Goal: Download file/media

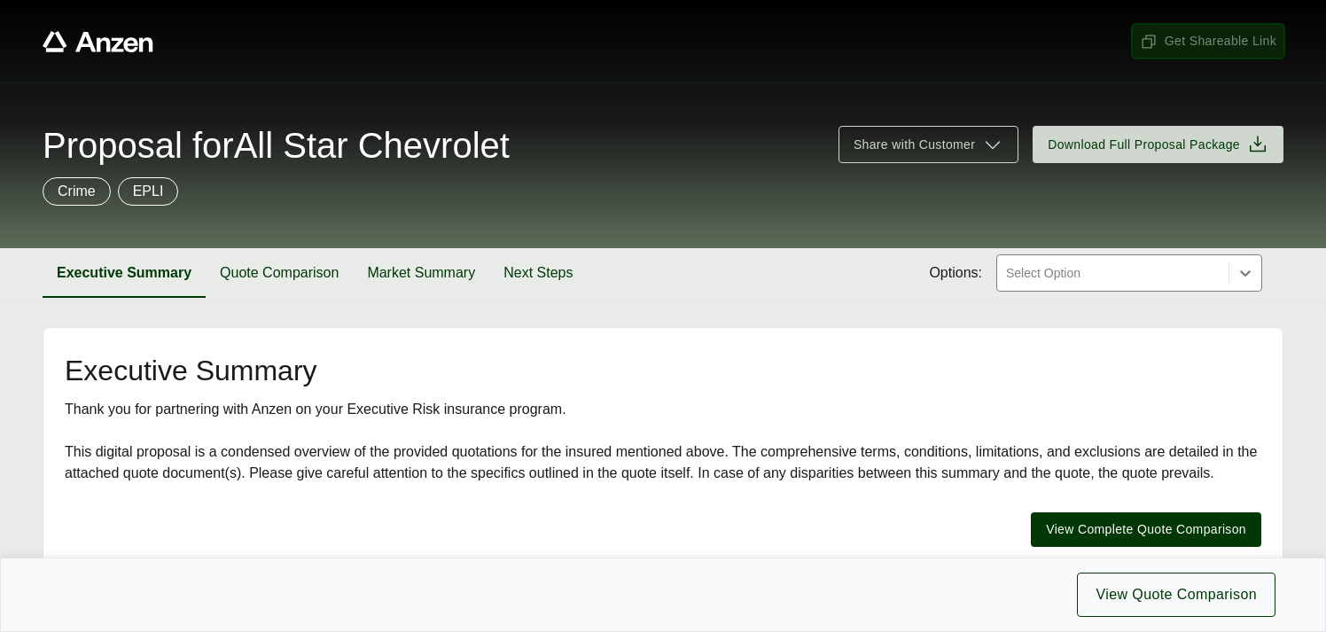
click at [1191, 39] on span "Get Shareable Link" at bounding box center [1208, 41] width 136 height 19
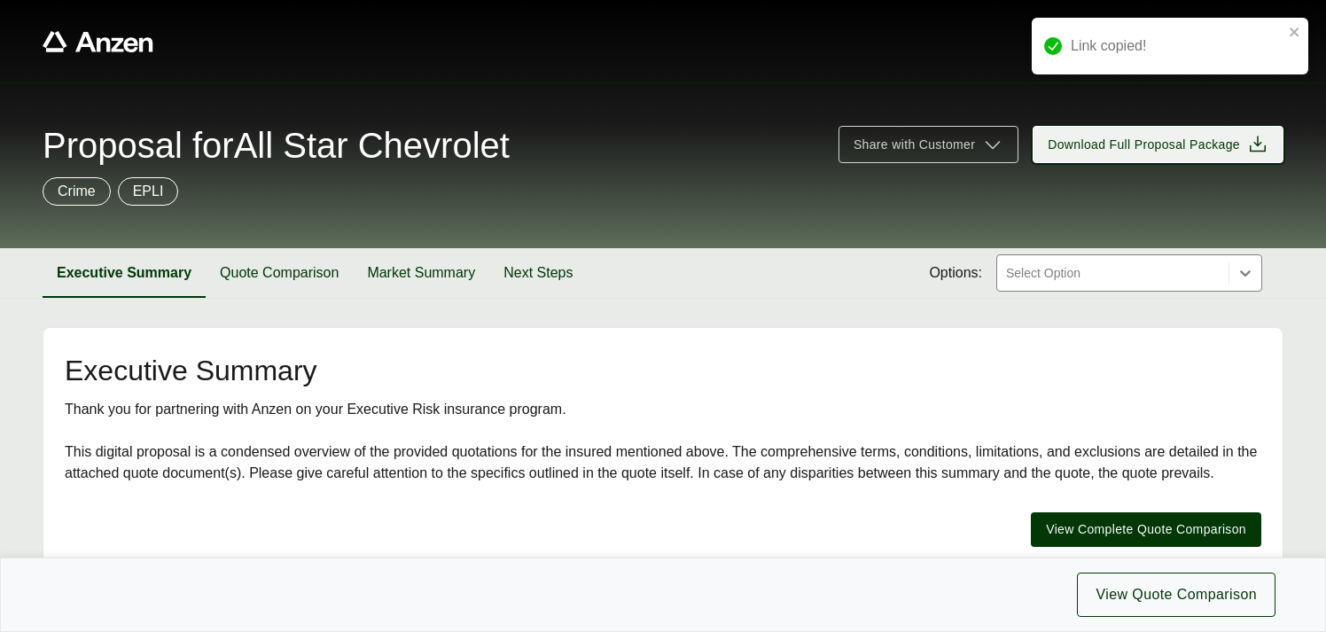
click at [1128, 140] on span "Download Full Proposal Package" at bounding box center [1144, 145] width 192 height 19
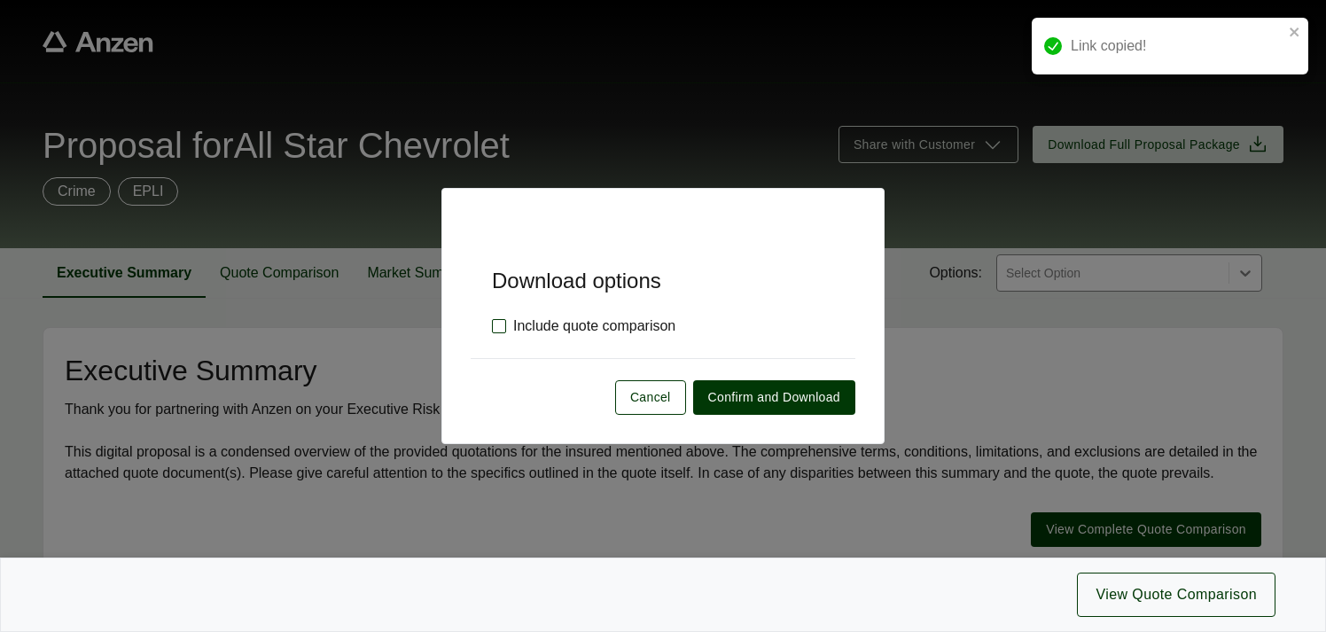
click at [500, 325] on label "Include quote comparison" at bounding box center [583, 325] width 183 height 21
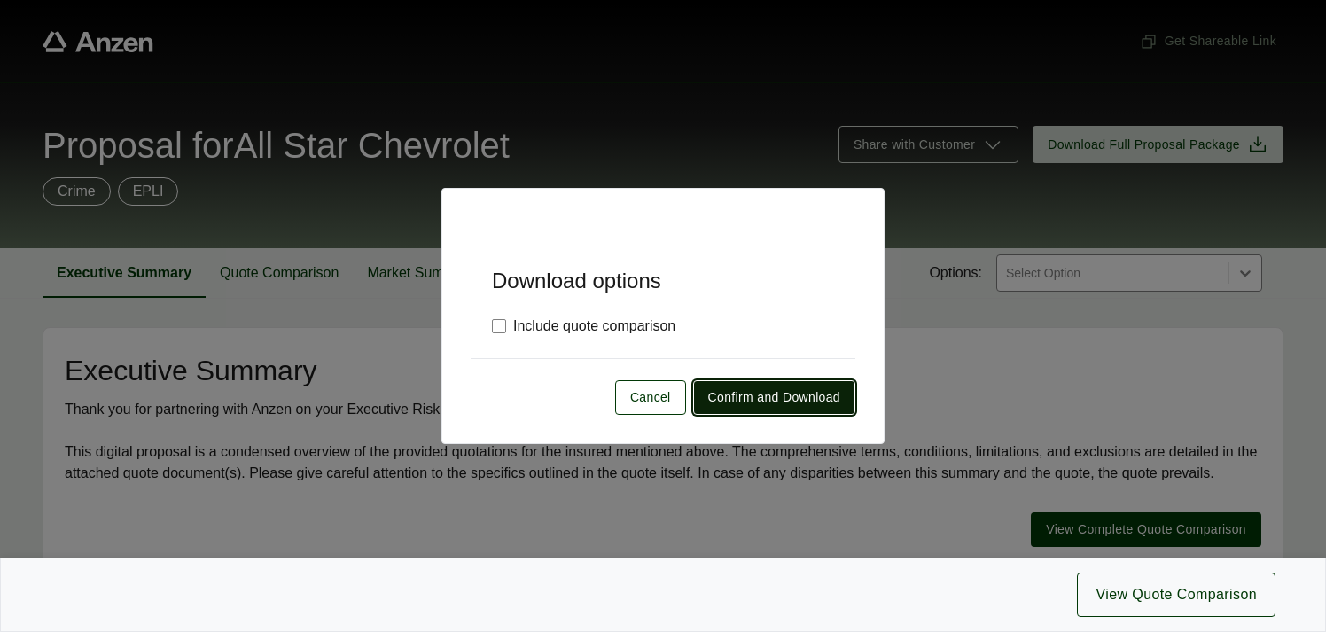
click at [736, 396] on span "Confirm and Download" at bounding box center [774, 397] width 132 height 19
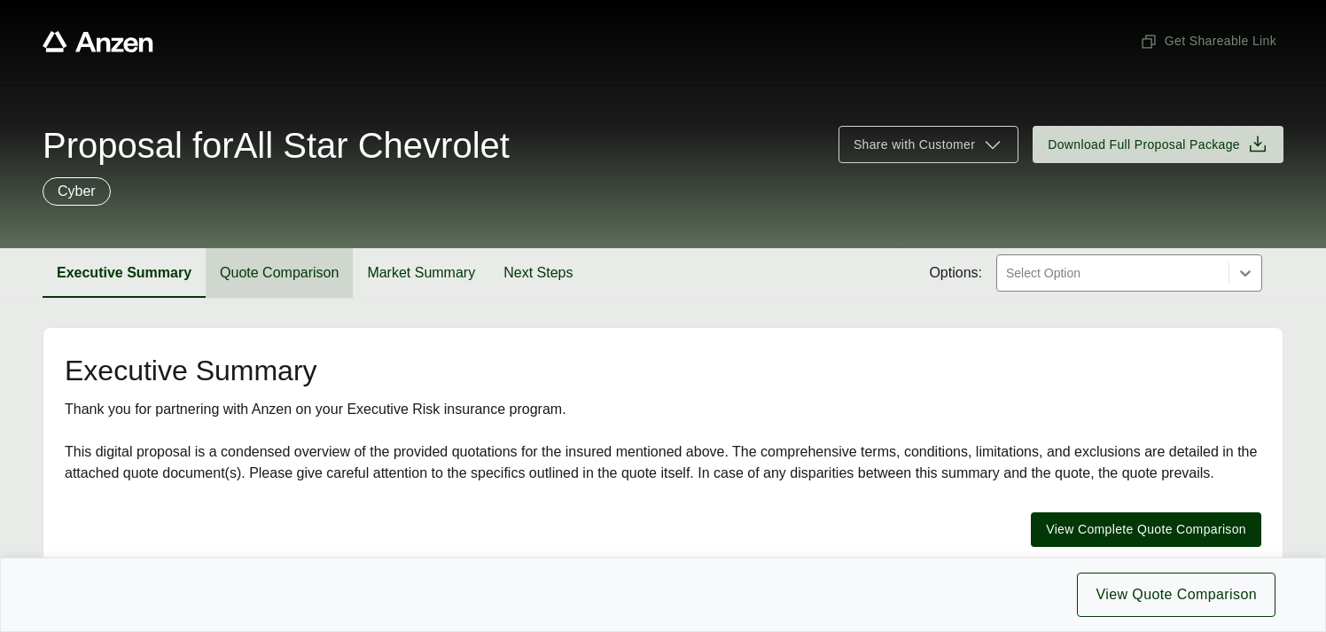
click at [278, 278] on button "Quote Comparison" at bounding box center [279, 273] width 147 height 50
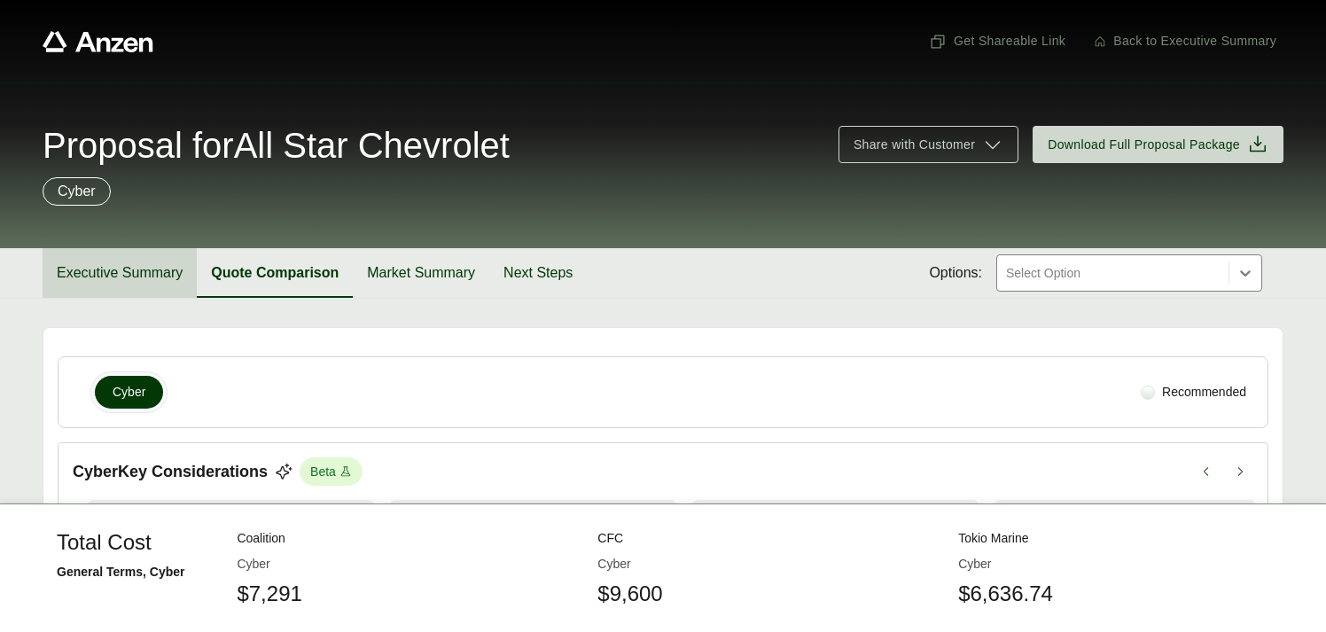
click at [104, 290] on button "Executive Summary" at bounding box center [120, 273] width 154 height 50
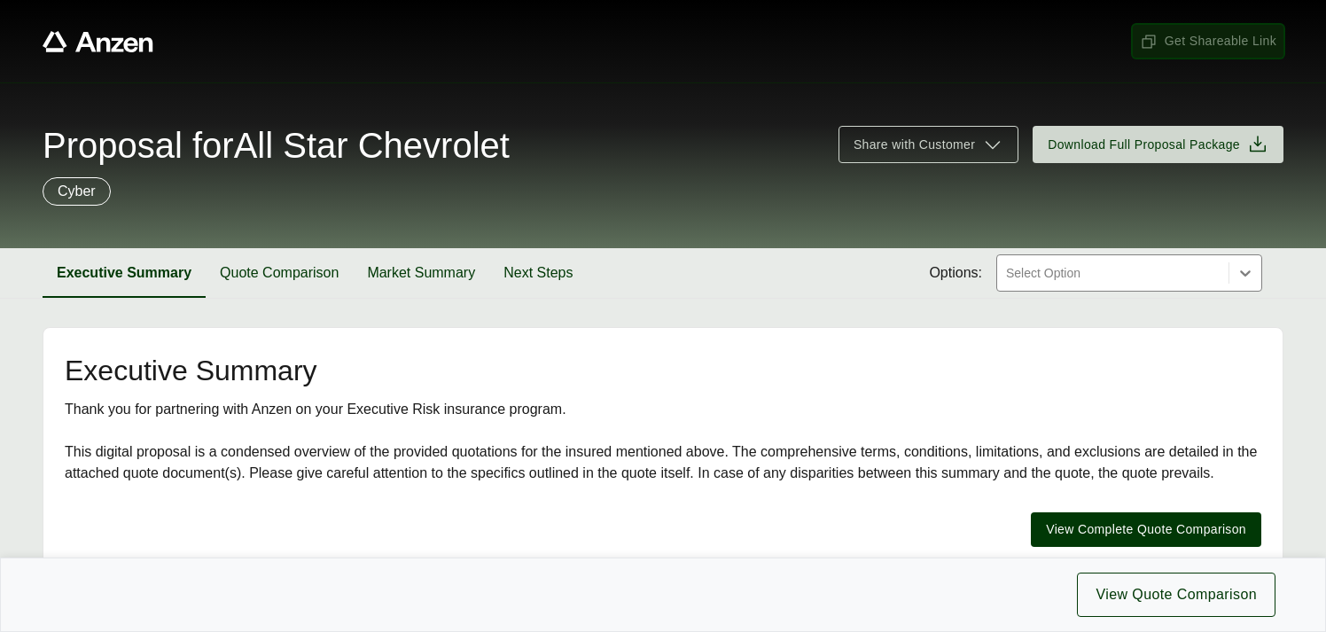
click at [1197, 38] on span "Get Shareable Link" at bounding box center [1208, 41] width 136 height 19
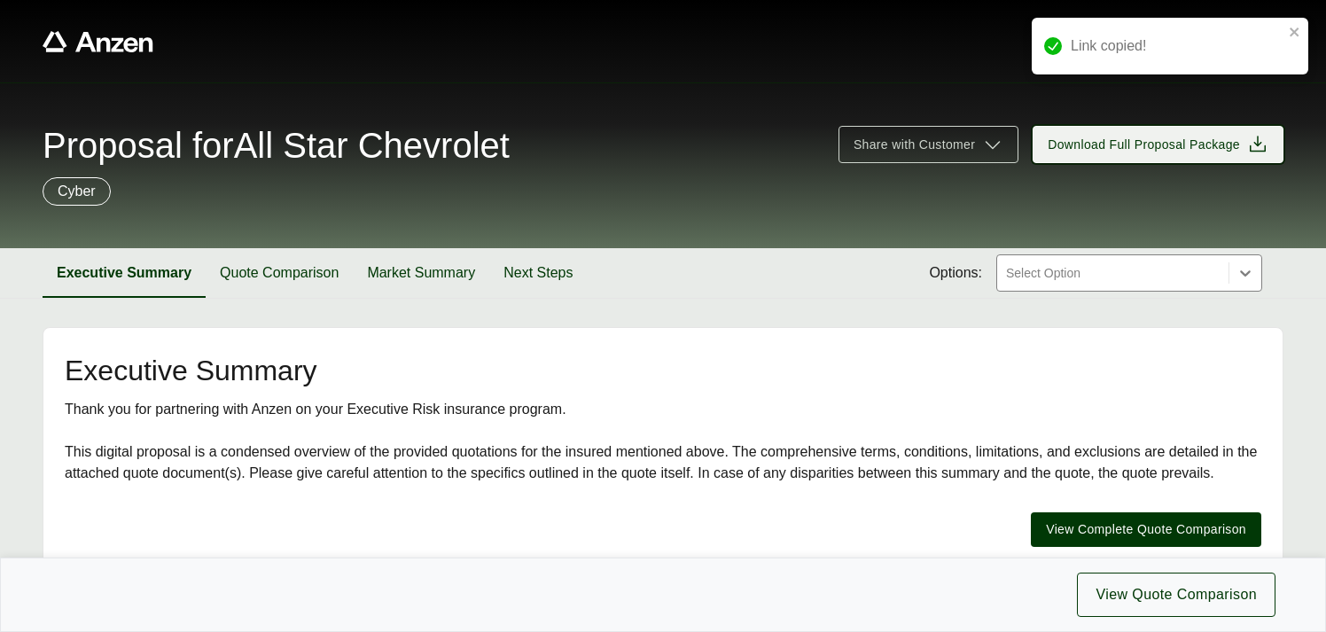
click at [1174, 149] on span "Download Full Proposal Package" at bounding box center [1144, 145] width 192 height 19
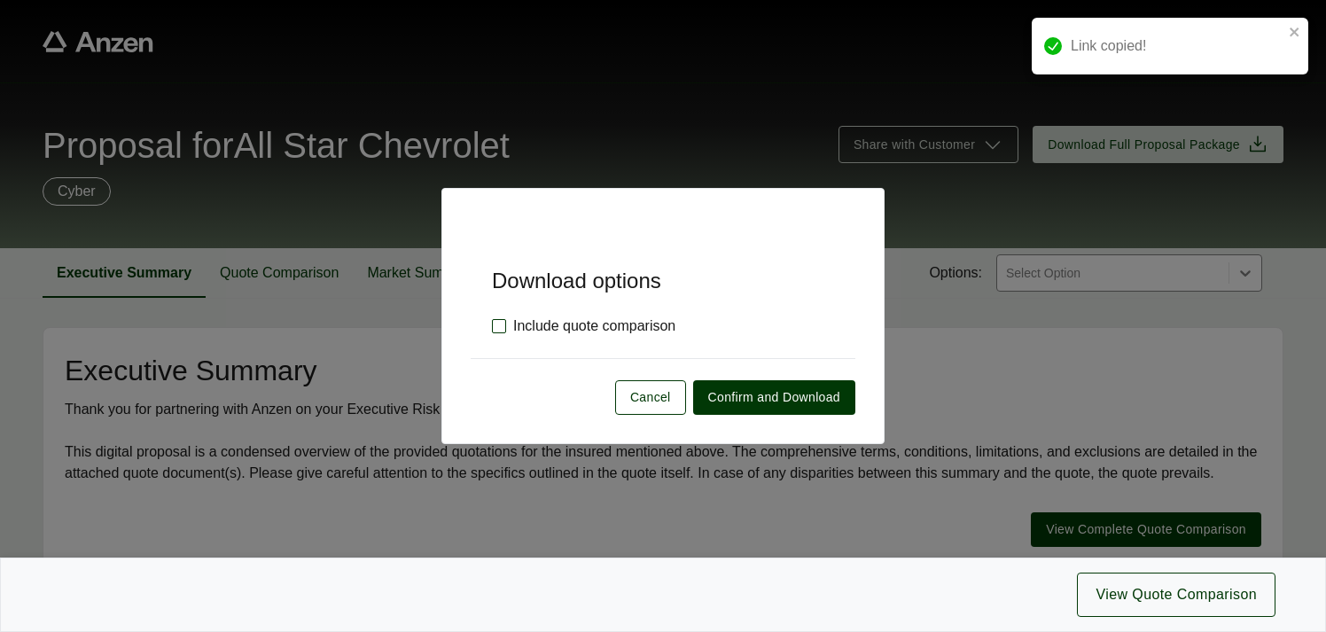
click at [497, 327] on label "Include quote comparison" at bounding box center [583, 325] width 183 height 21
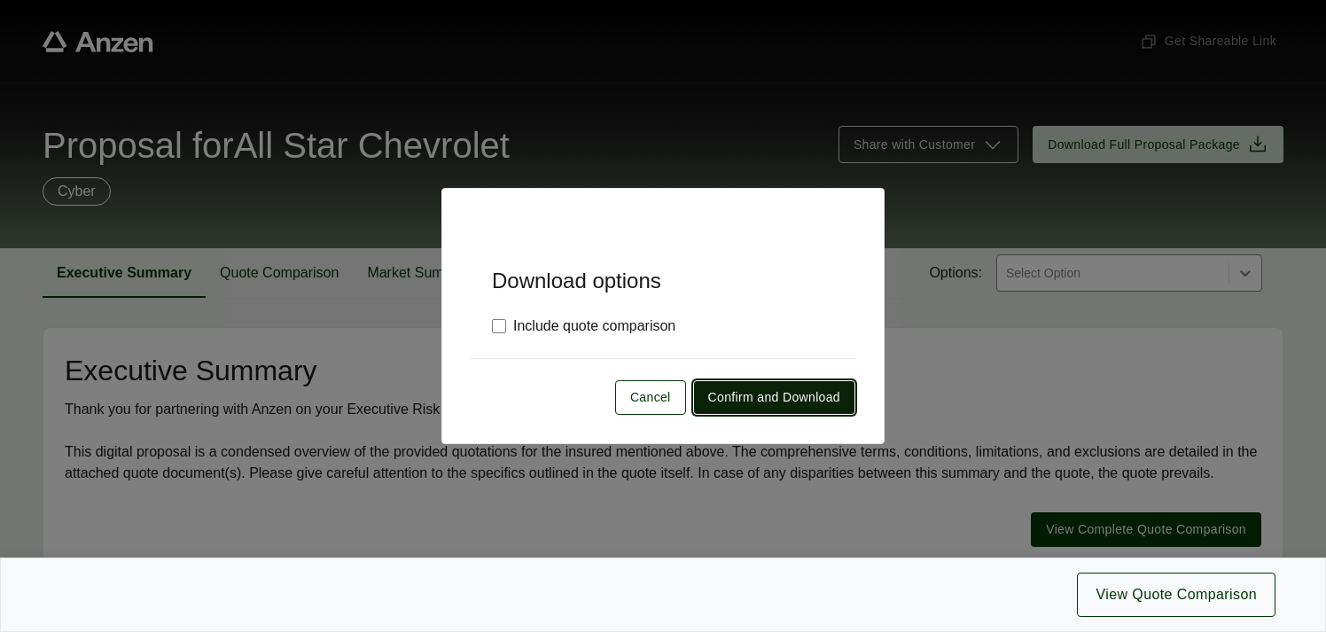
click at [729, 398] on span "Confirm and Download" at bounding box center [774, 397] width 132 height 19
